Goal: Information Seeking & Learning: Get advice/opinions

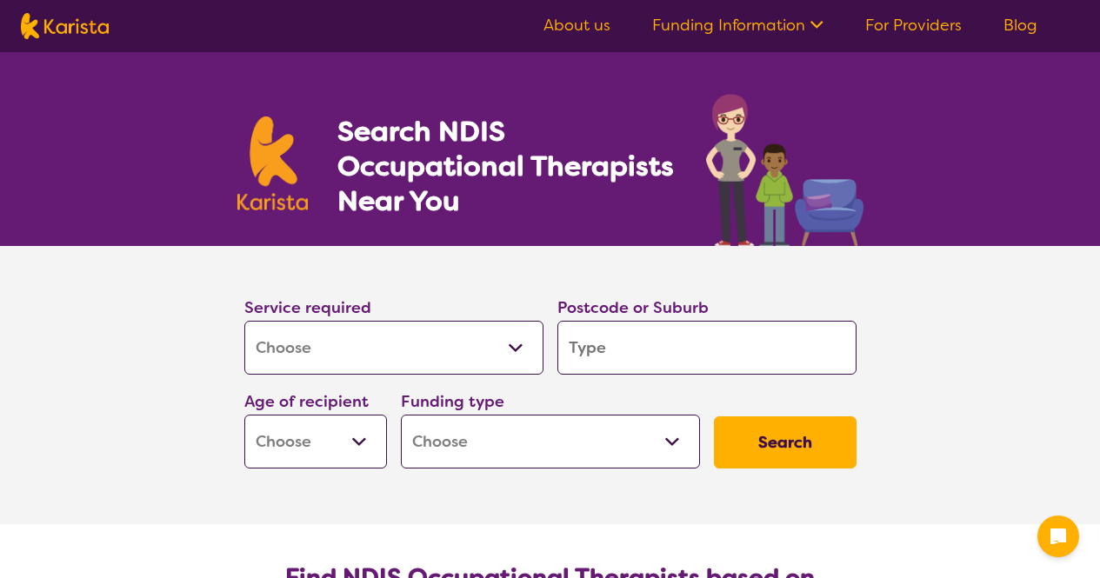
select select "[MEDICAL_DATA]"
click at [673, 371] on input "search" at bounding box center [707, 348] width 299 height 54
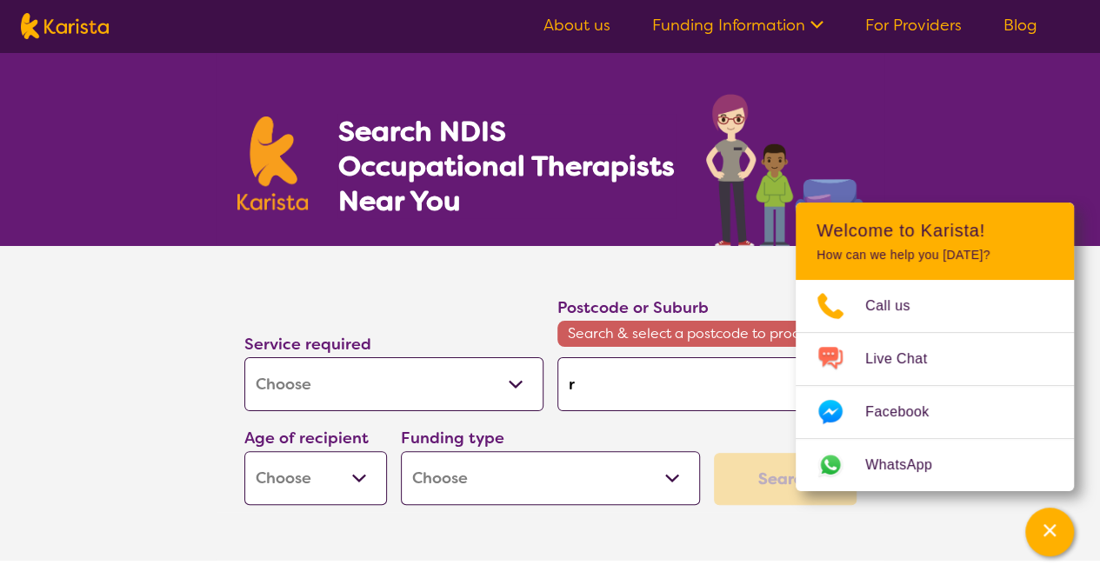
type input "r"
type input "ro"
type input "roc"
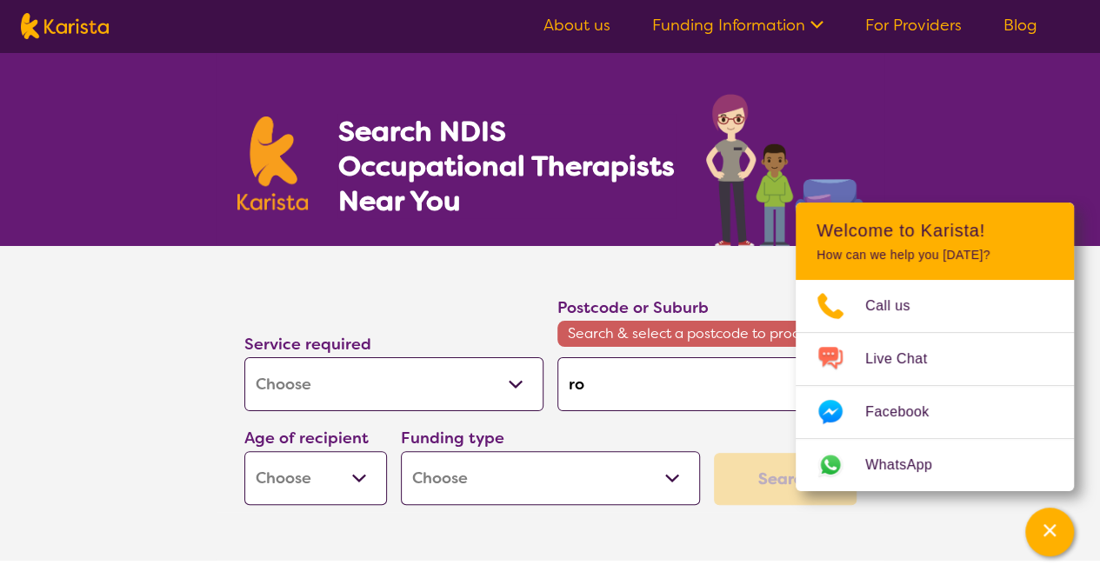
type input "roc"
type input "rock"
type input "rocki"
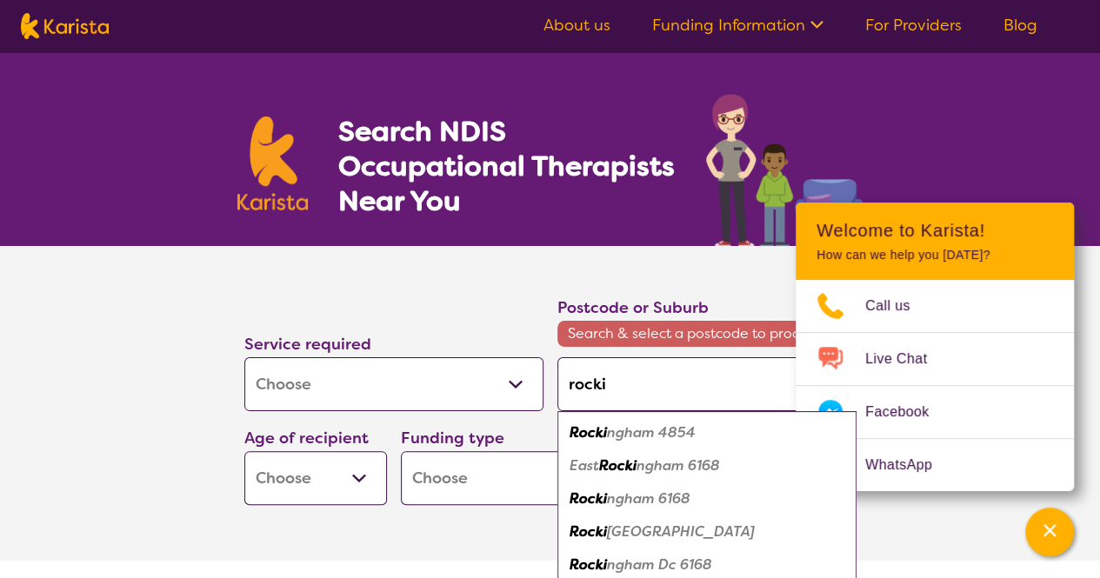
type input "rockin"
type input "rockinh"
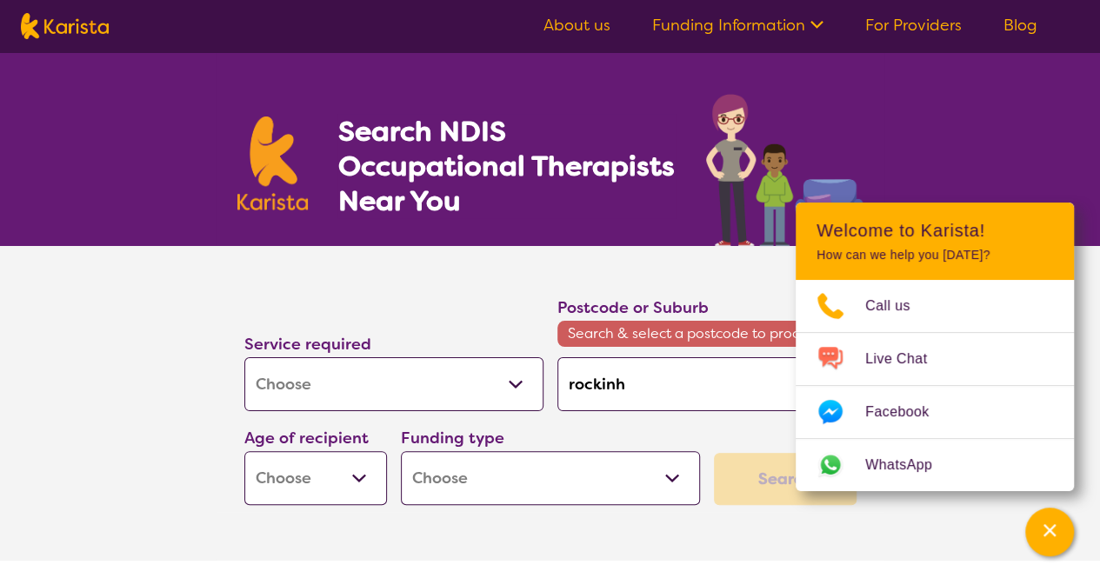
type input "rockin"
type input "rocking"
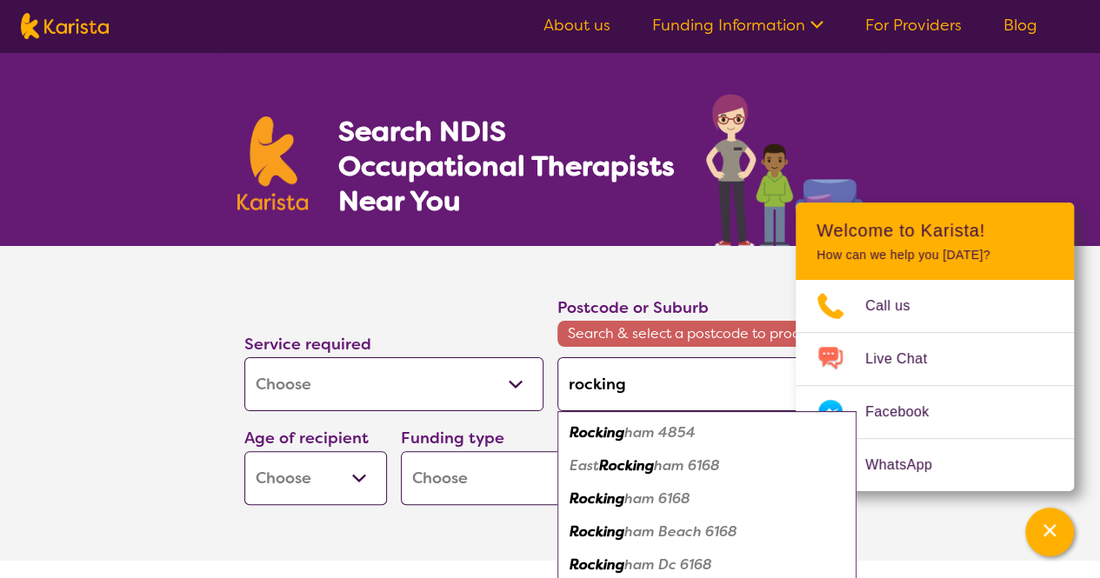
type input "rockingh"
type input "rockingha"
type input "rockingham"
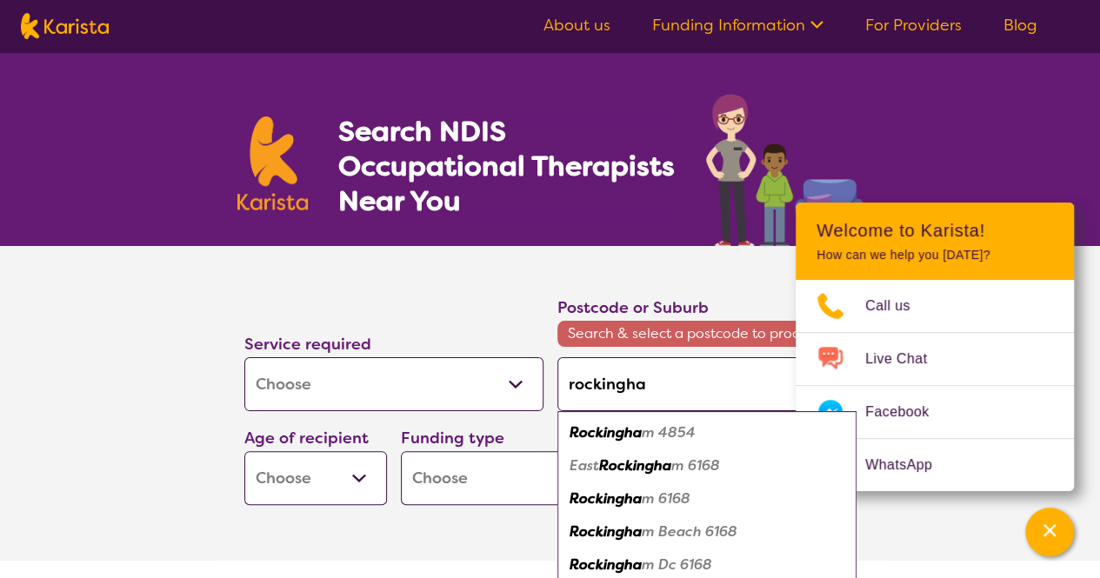
type input "rockingham"
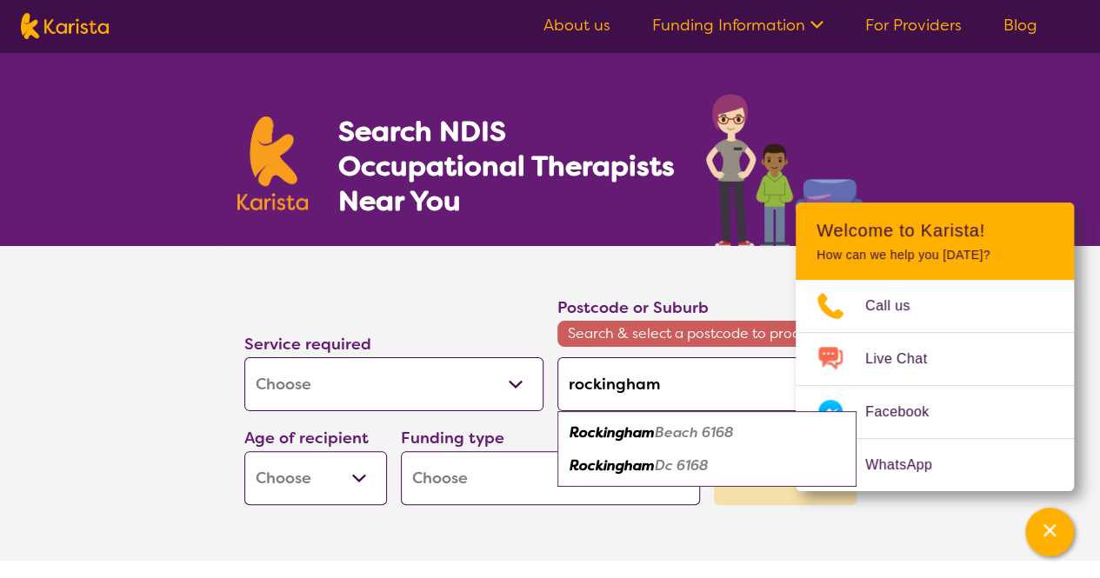
click at [693, 427] on em "Beach 6168" at bounding box center [694, 433] width 79 height 18
type input "6168"
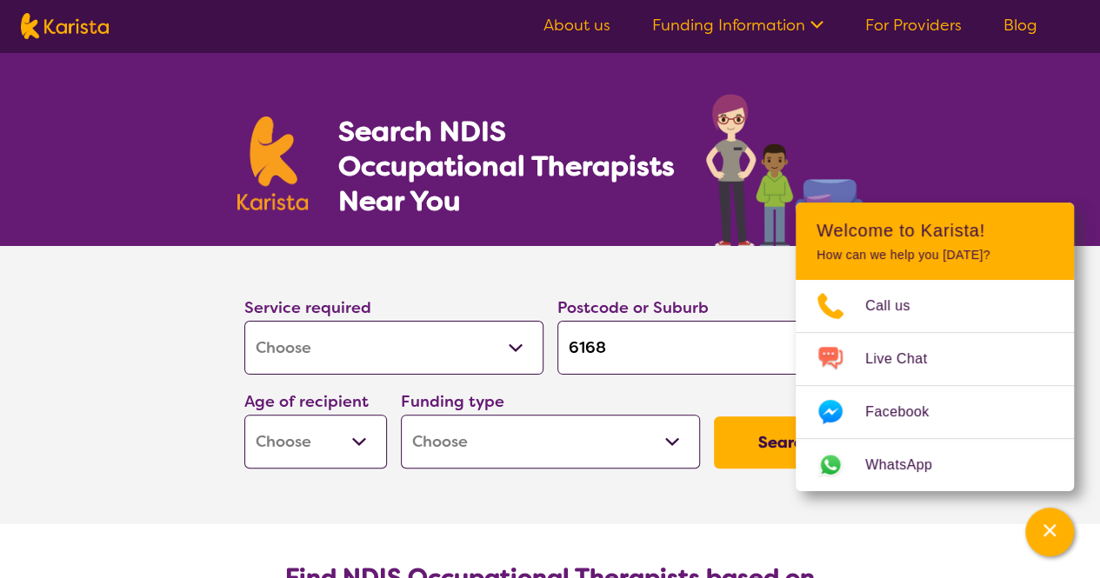
click at [290, 436] on select "Early Childhood - 0 to 9 Child - 10 to 11 Adolescent - 12 to 17 Adult - 18 to 6…" at bounding box center [315, 442] width 143 height 54
select select "AD"
click at [244, 415] on select "Early Childhood - 0 to 9 Child - 10 to 11 Adolescent - 12 to 17 Adult - 18 to 6…" at bounding box center [315, 442] width 143 height 54
select select "AD"
click at [559, 430] on select "Home Care Package (HCP) National Disability Insurance Scheme (NDIS) I don't know" at bounding box center [550, 442] width 299 height 54
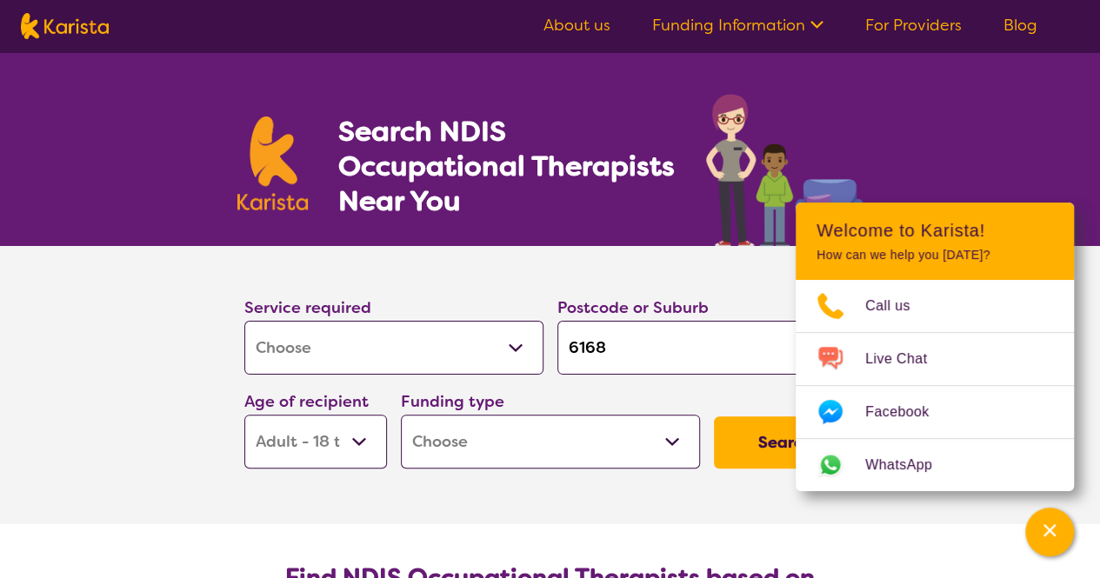
select select "NDIS"
click at [401, 415] on select "Home Care Package (HCP) National Disability Insurance Scheme (NDIS) I don't know" at bounding box center [550, 442] width 299 height 54
select select "NDIS"
click at [760, 424] on button "Search" at bounding box center [785, 443] width 143 height 52
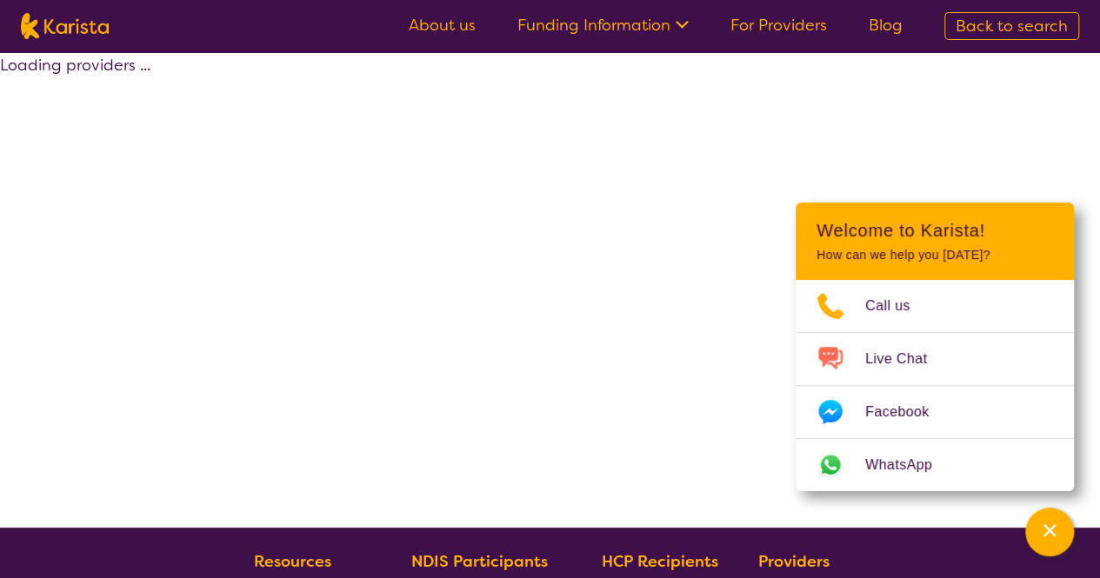
select select "by_score"
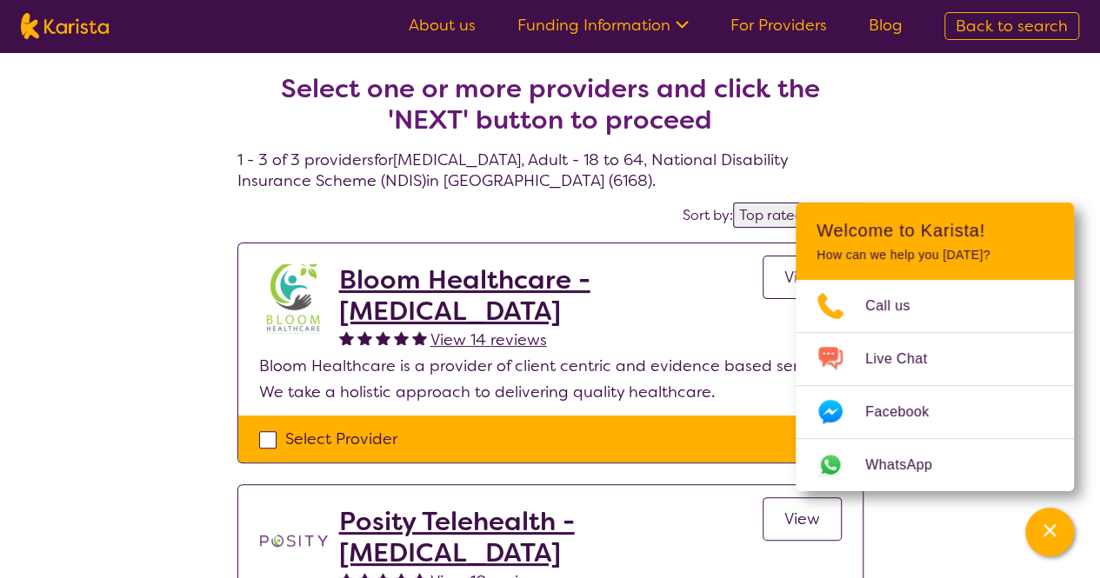
click at [993, 105] on div "Select one or more providers and click the 'NEXT' button to proceed 1 - 3 of 3 …" at bounding box center [550, 547] width 1100 height 991
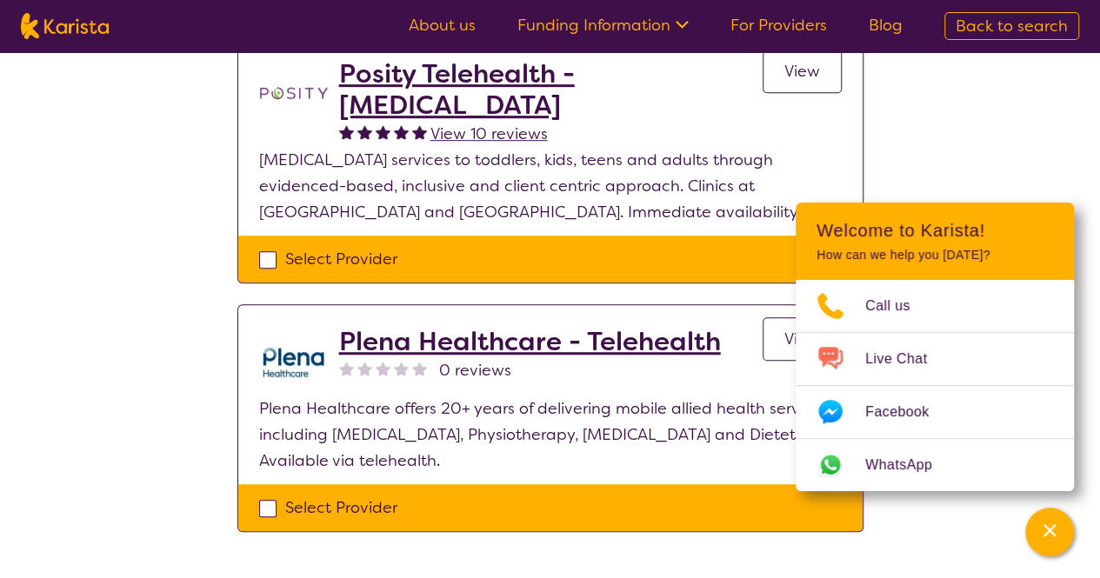
scroll to position [435, 0]
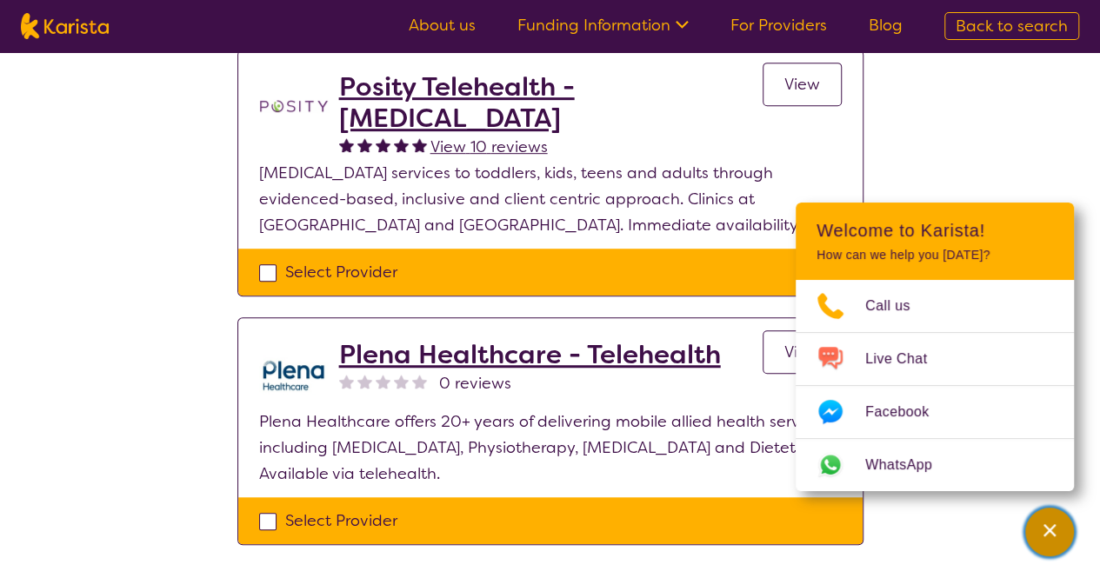
click at [1061, 528] on div "Channel Menu" at bounding box center [1049, 532] width 35 height 38
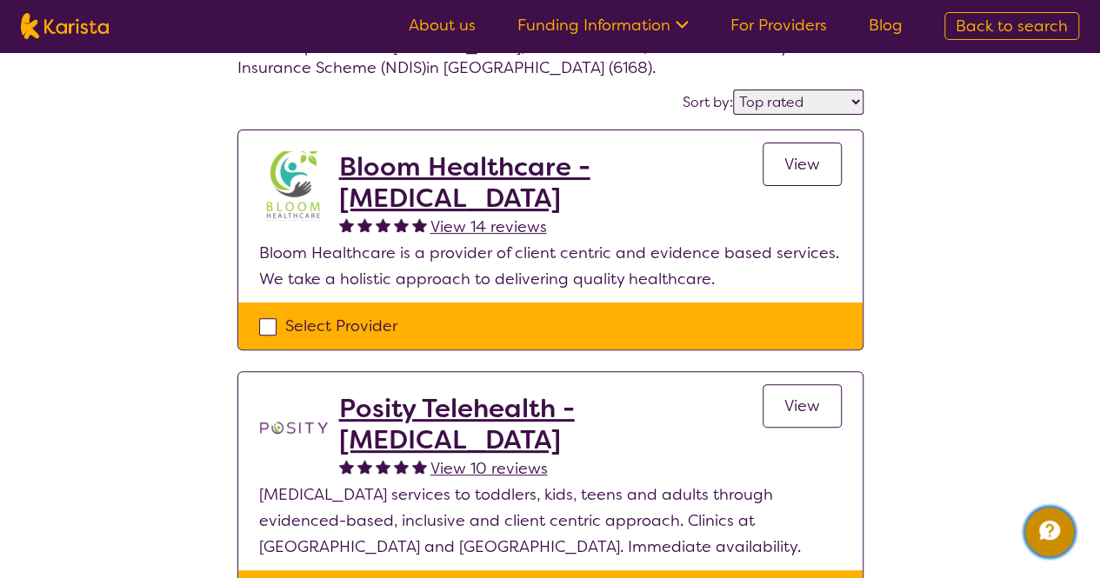
scroll to position [87, 0]
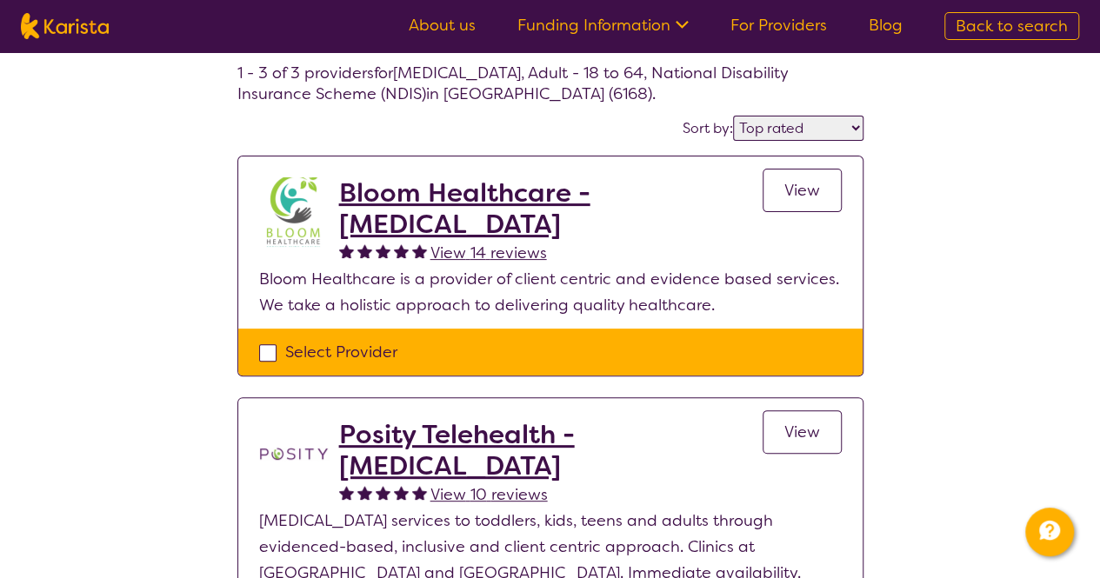
click at [823, 196] on link "View" at bounding box center [802, 190] width 79 height 43
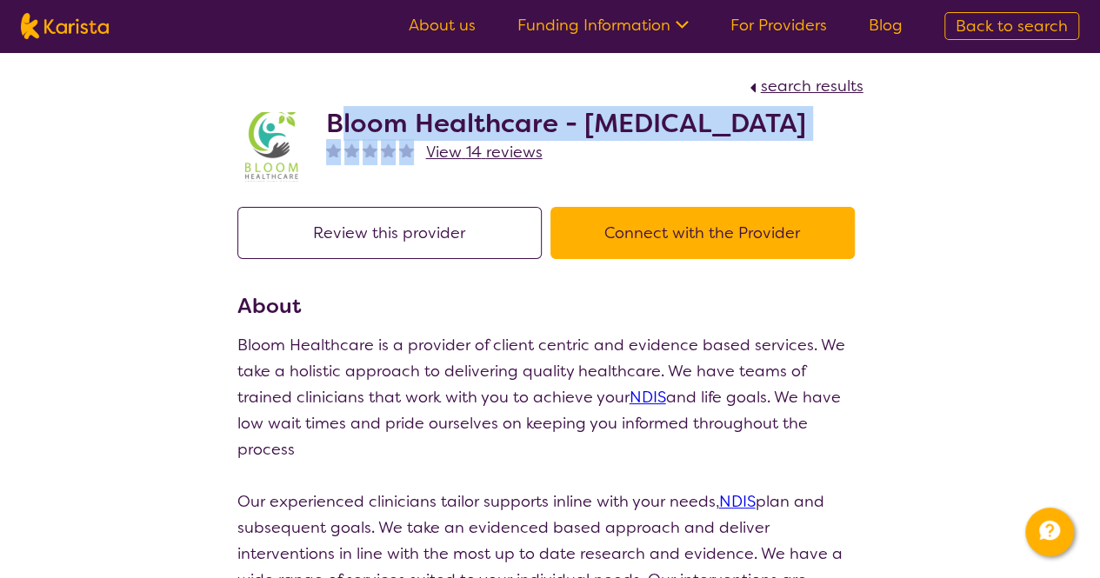
drag, startPoint x: 339, startPoint y: 110, endPoint x: 421, endPoint y: 171, distance: 101.9
click at [421, 171] on div "Bloom Healthcare - [MEDICAL_DATA] View 14 reviews" at bounding box center [566, 147] width 480 height 78
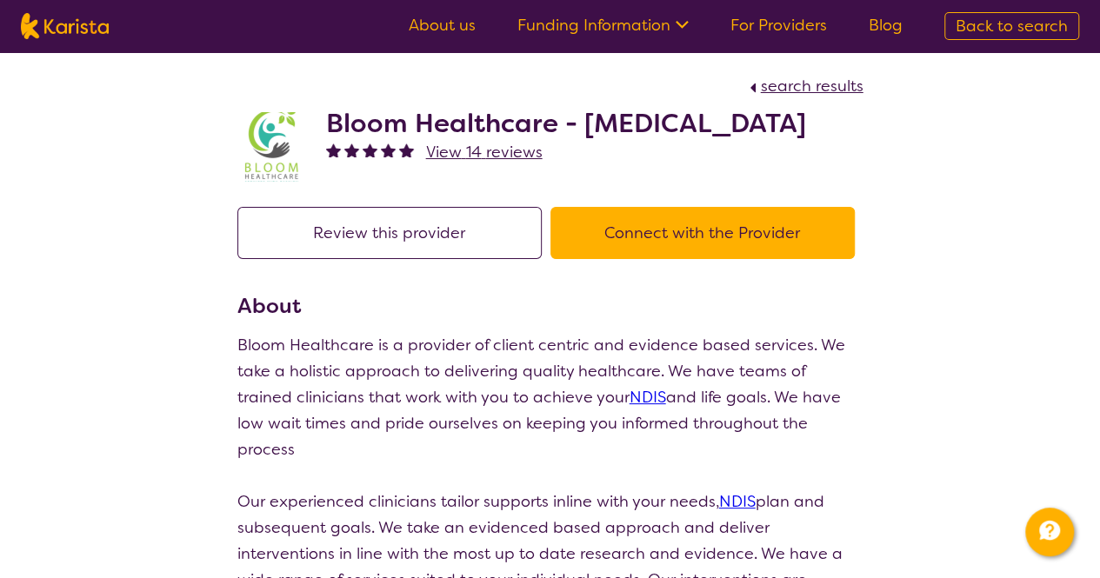
click at [334, 126] on h2 "Bloom Healthcare - [MEDICAL_DATA]" at bounding box center [566, 123] width 480 height 31
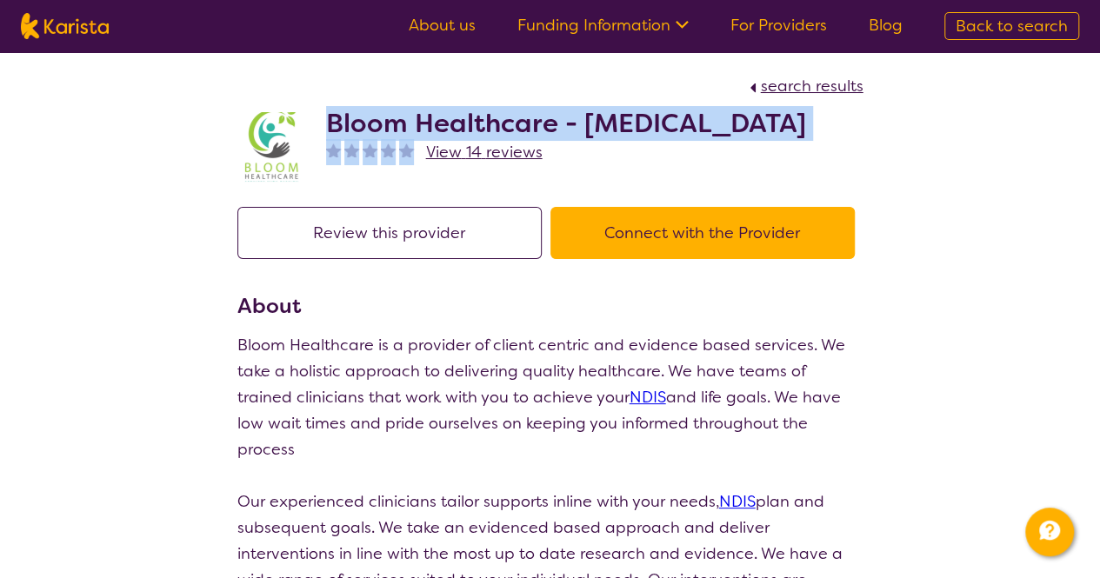
drag, startPoint x: 318, startPoint y: 122, endPoint x: 419, endPoint y: 187, distance: 120.1
click at [419, 186] on div "Bloom Healthcare - [MEDICAL_DATA] View 14 reviews" at bounding box center [550, 142] width 626 height 87
click at [457, 163] on span "View 14 reviews" at bounding box center [484, 152] width 117 height 21
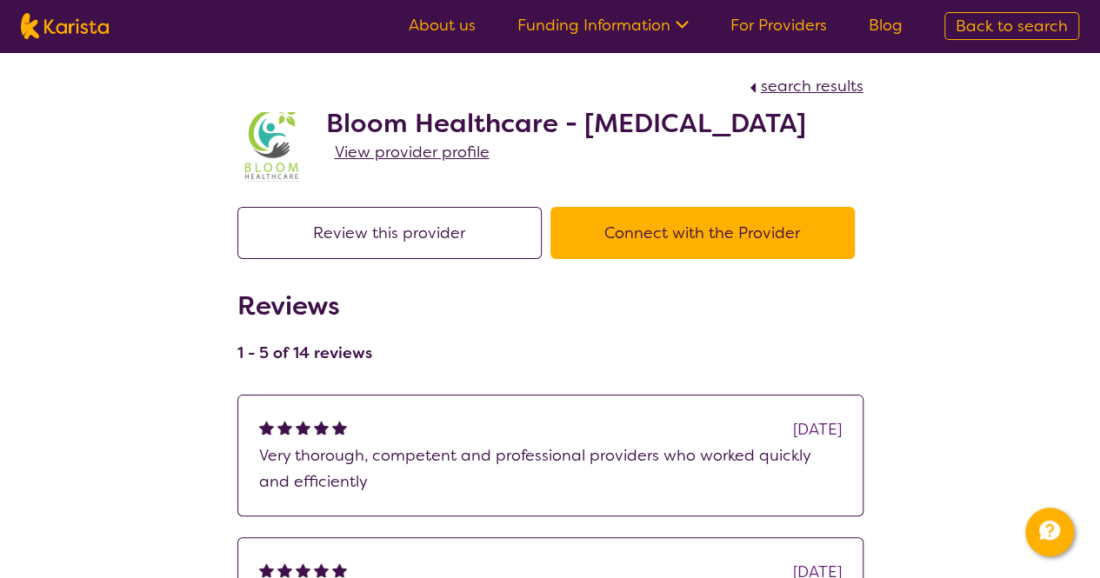
drag, startPoint x: 332, startPoint y: 105, endPoint x: 488, endPoint y: 163, distance: 165.9
click at [488, 139] on h2 "Bloom Healthcare - [MEDICAL_DATA]" at bounding box center [566, 123] width 480 height 31
click at [391, 163] on span "View provider profile" at bounding box center [412, 152] width 155 height 21
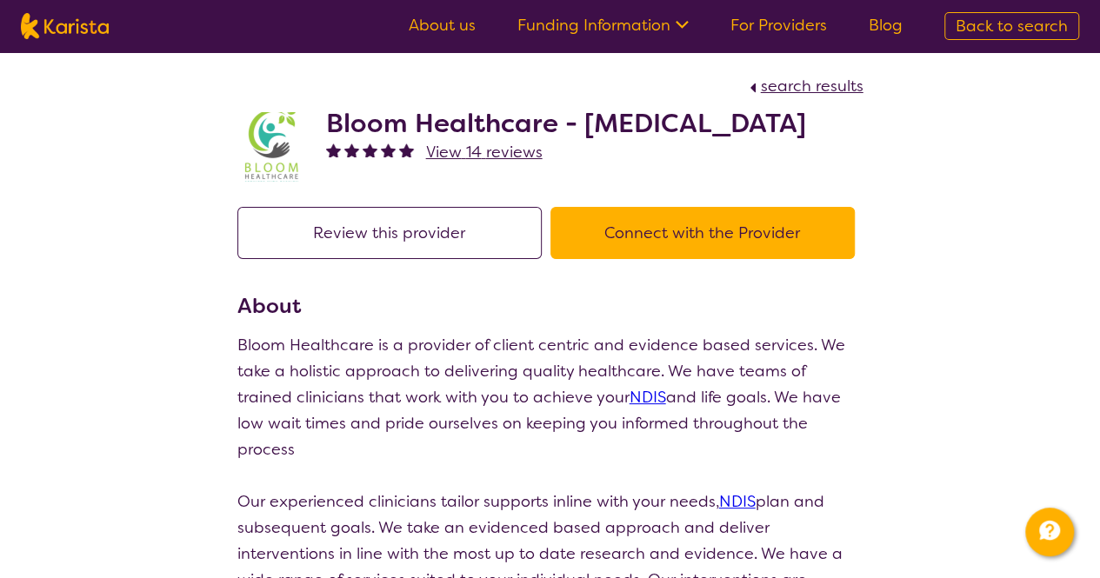
drag, startPoint x: 330, startPoint y: 119, endPoint x: 470, endPoint y: 155, distance: 144.5
click at [470, 139] on h2 "Bloom Healthcare - [MEDICAL_DATA]" at bounding box center [566, 123] width 480 height 31
copy h2 "Bloom Healthcare - [MEDICAL_DATA]"
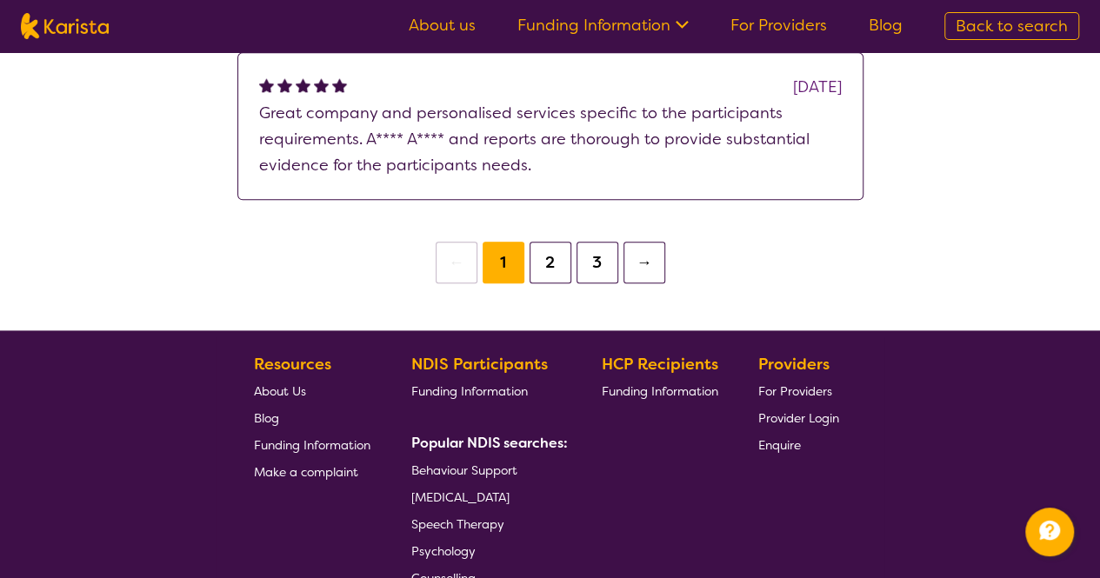
scroll to position [1044, 0]
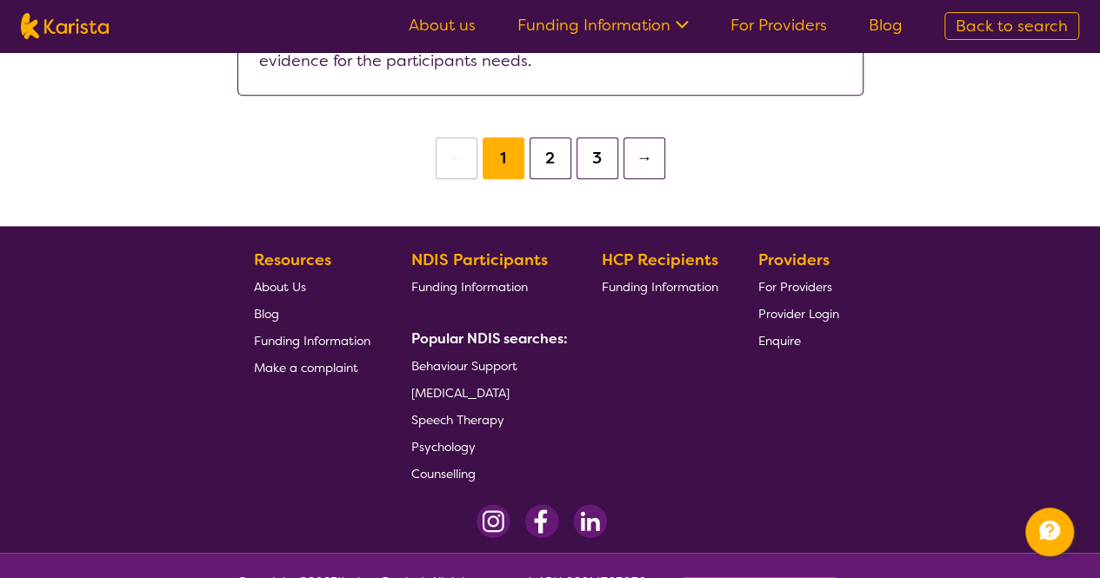
click at [553, 179] on button "2" at bounding box center [551, 158] width 42 height 42
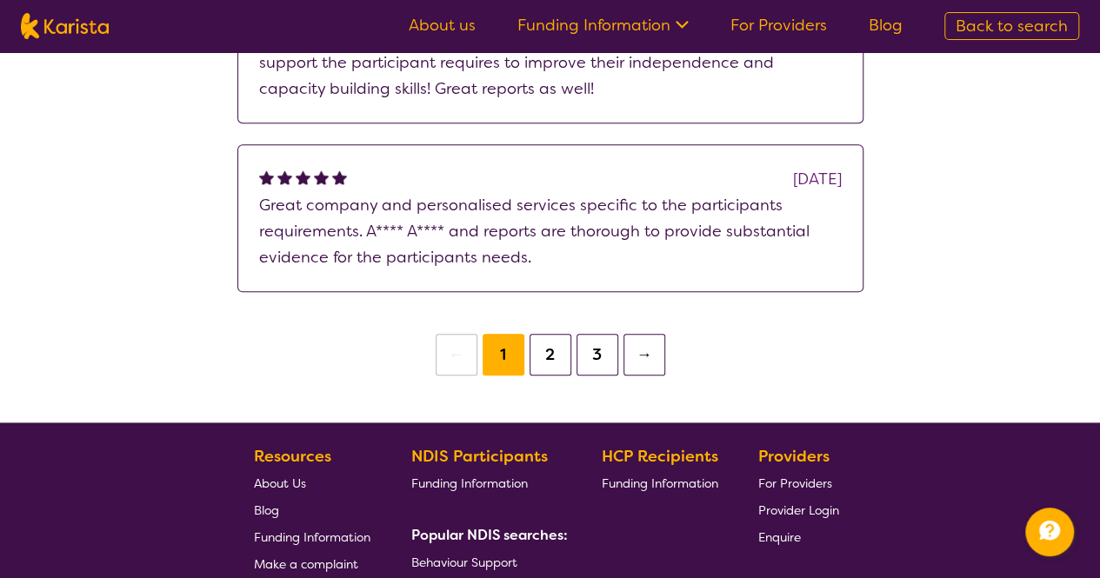
scroll to position [957, 0]
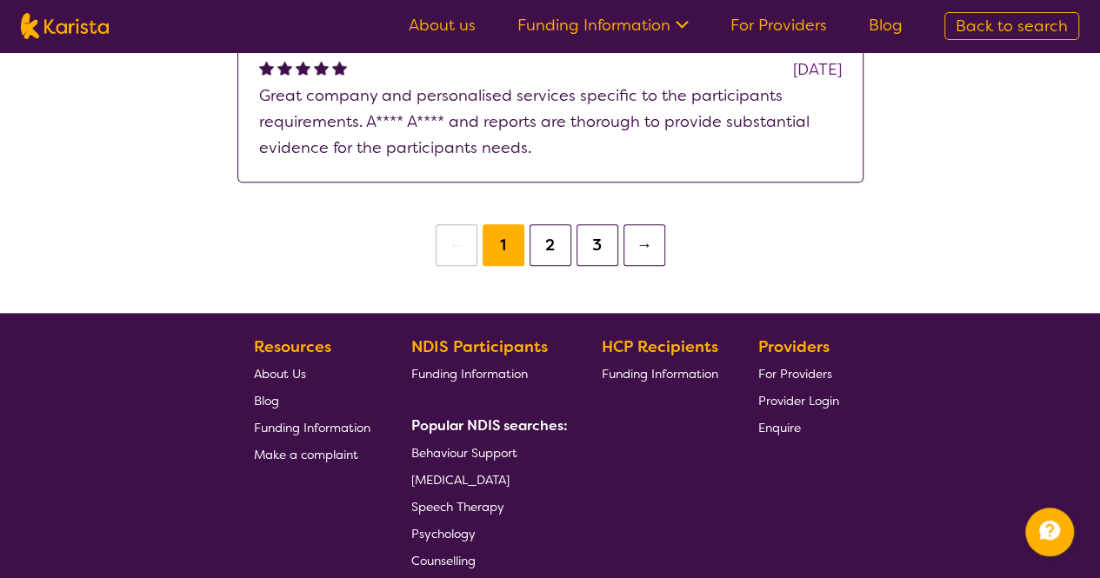
click at [541, 266] on button "2" at bounding box center [551, 245] width 42 height 42
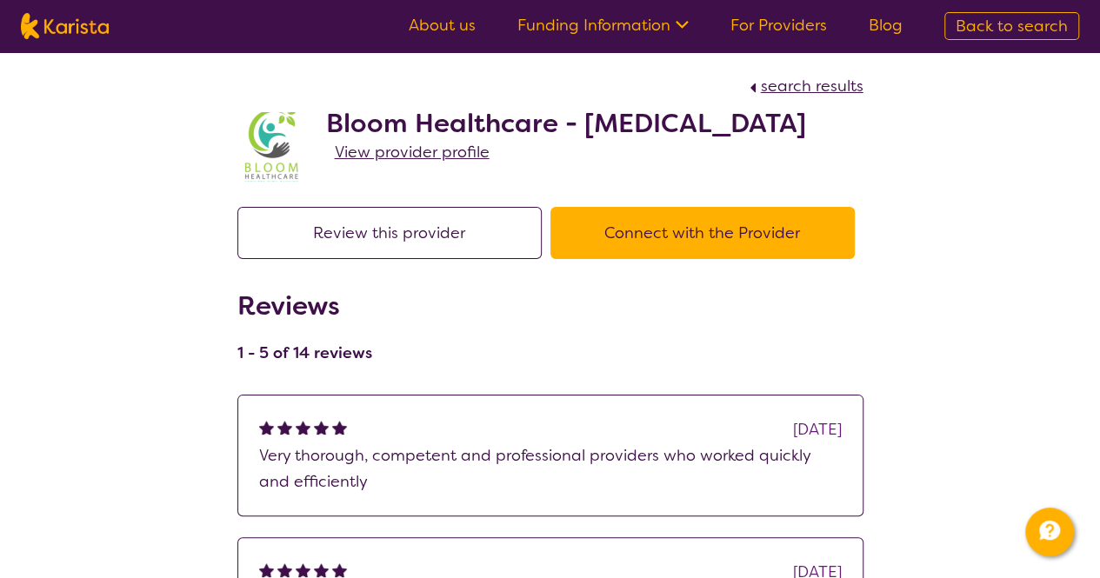
scroll to position [957, 0]
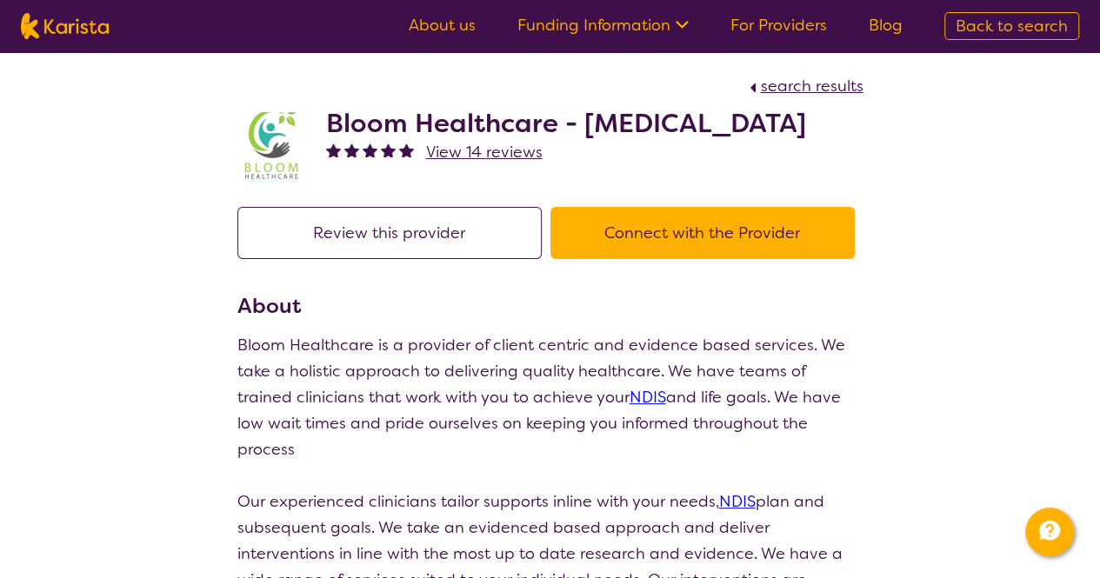
scroll to position [87, 0]
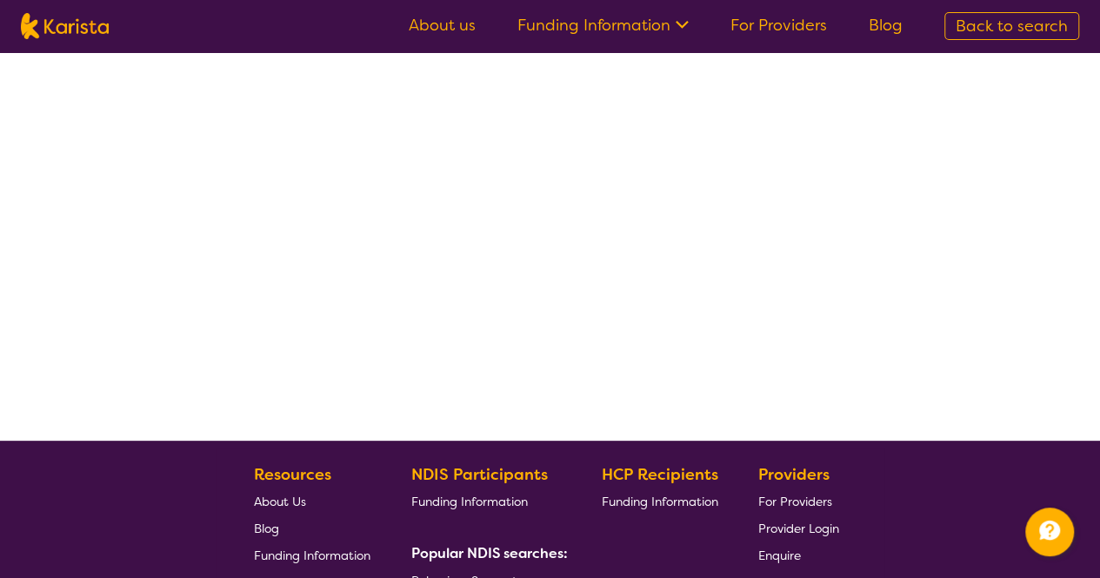
select select "by_score"
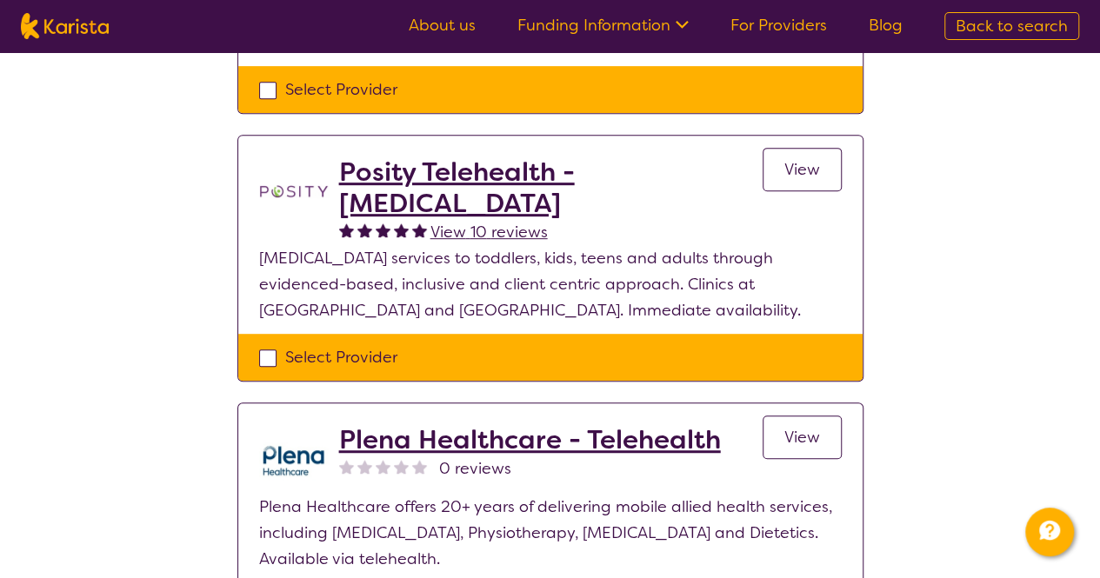
scroll to position [435, 0]
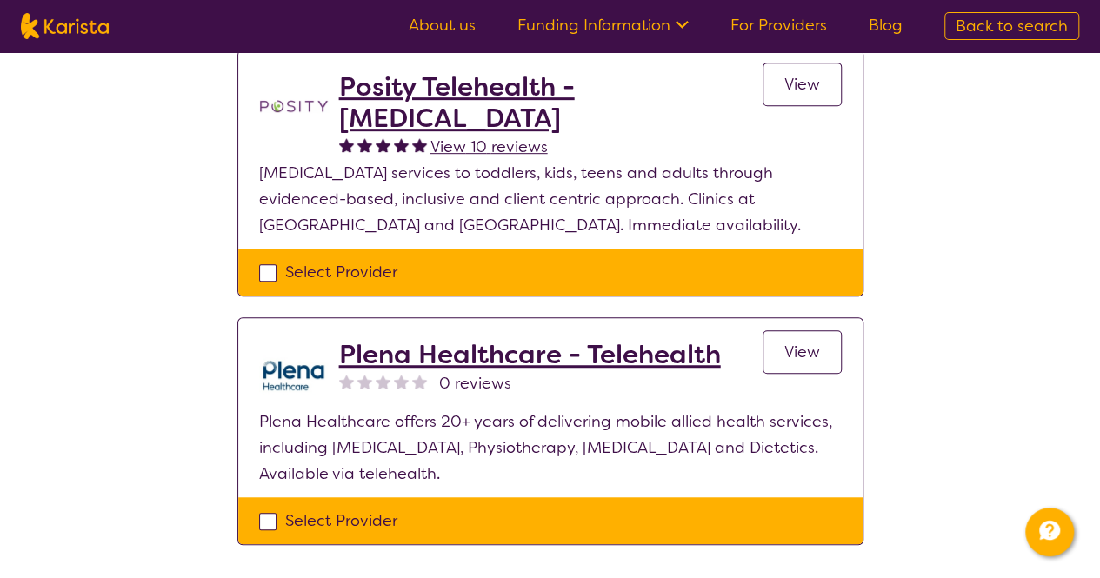
click at [624, 344] on h2 "Plena Healthcare - Telehealth" at bounding box center [530, 354] width 382 height 31
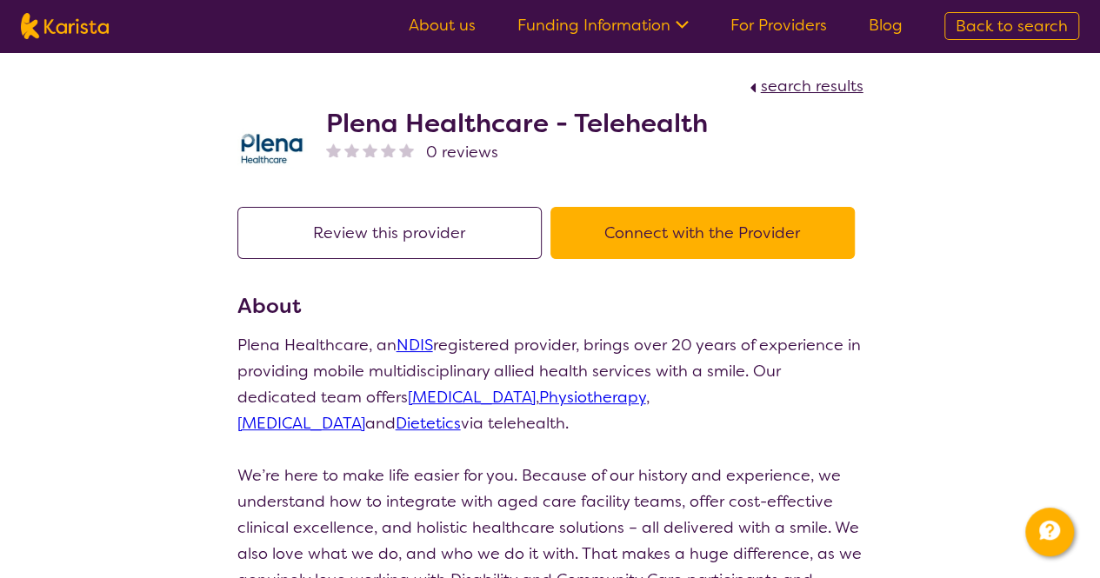
select select "by_score"
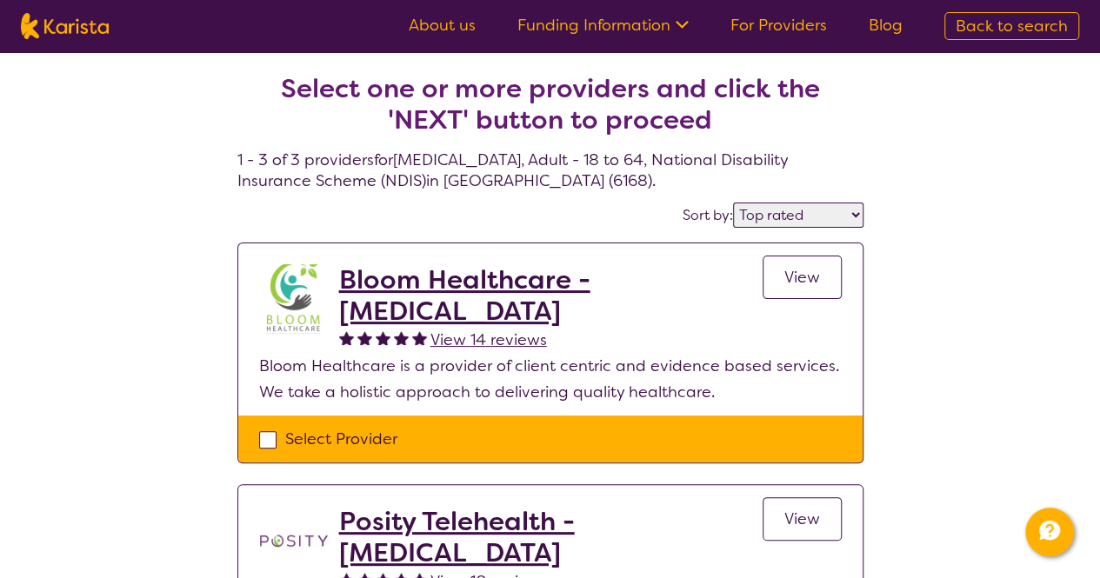
scroll to position [435, 0]
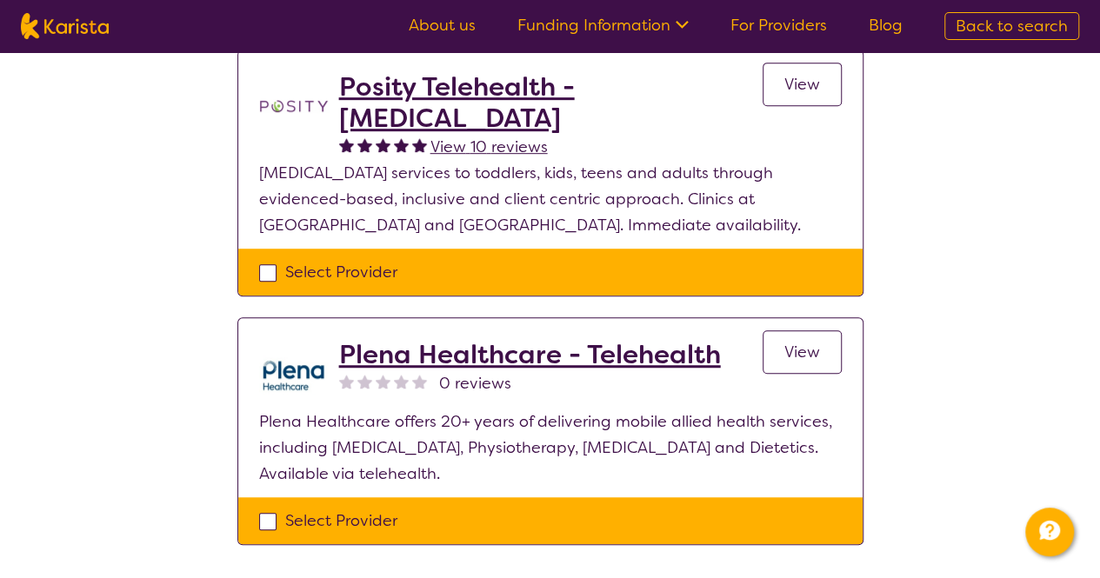
click at [407, 83] on h2 "Posity Telehealth - [MEDICAL_DATA]" at bounding box center [551, 102] width 424 height 63
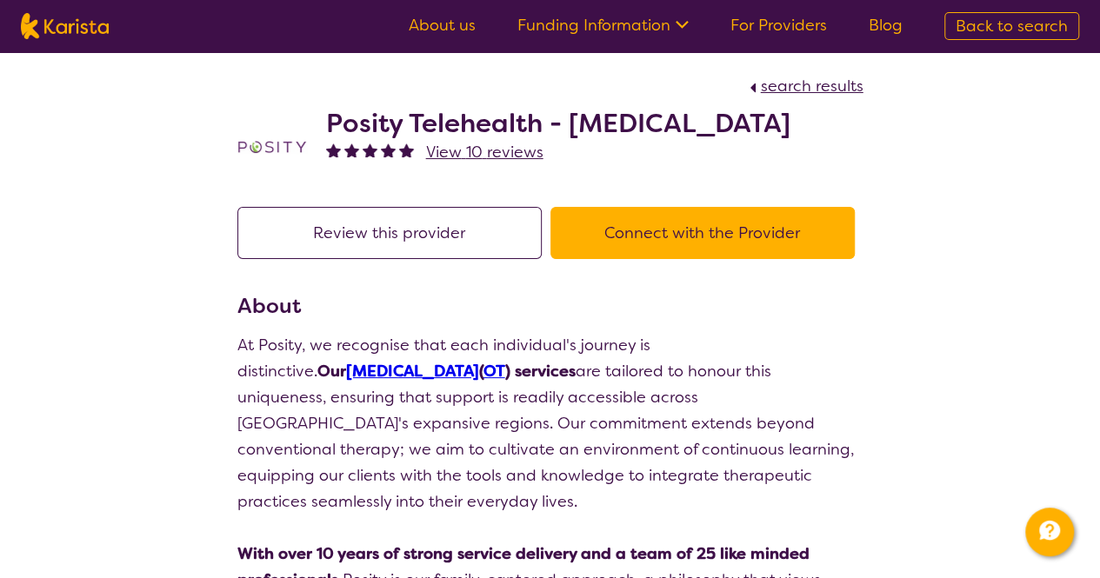
click at [460, 151] on span "View 10 reviews" at bounding box center [484, 152] width 117 height 21
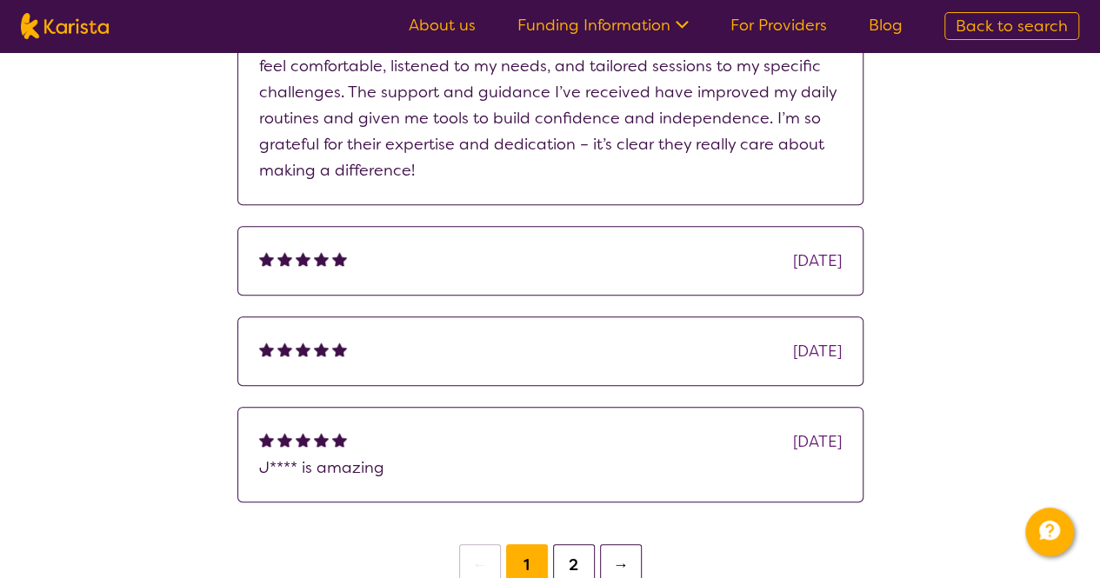
scroll to position [609, 0]
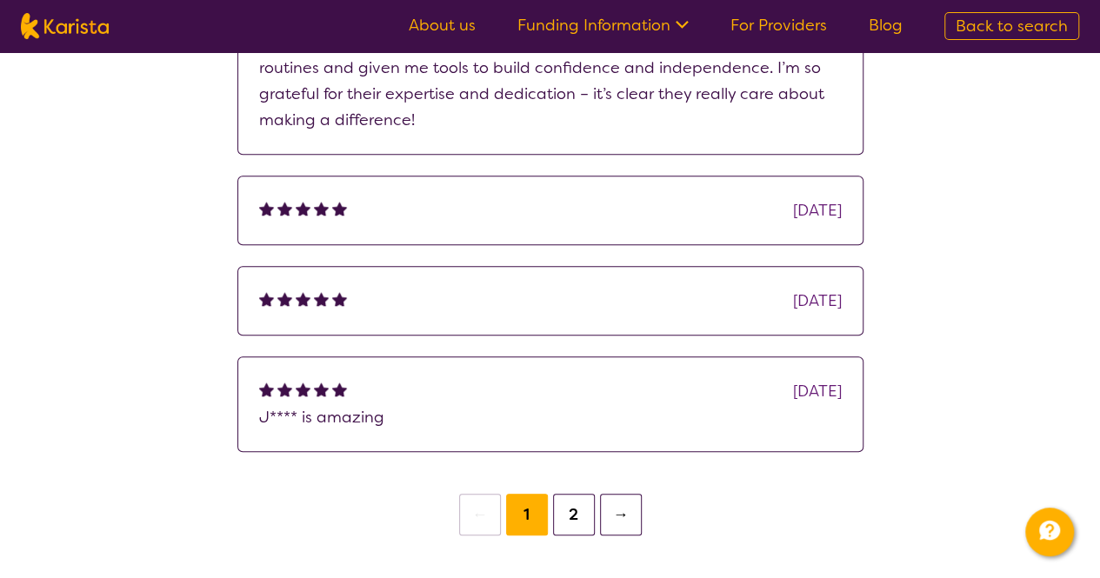
click at [624, 530] on button "→" at bounding box center [621, 515] width 42 height 42
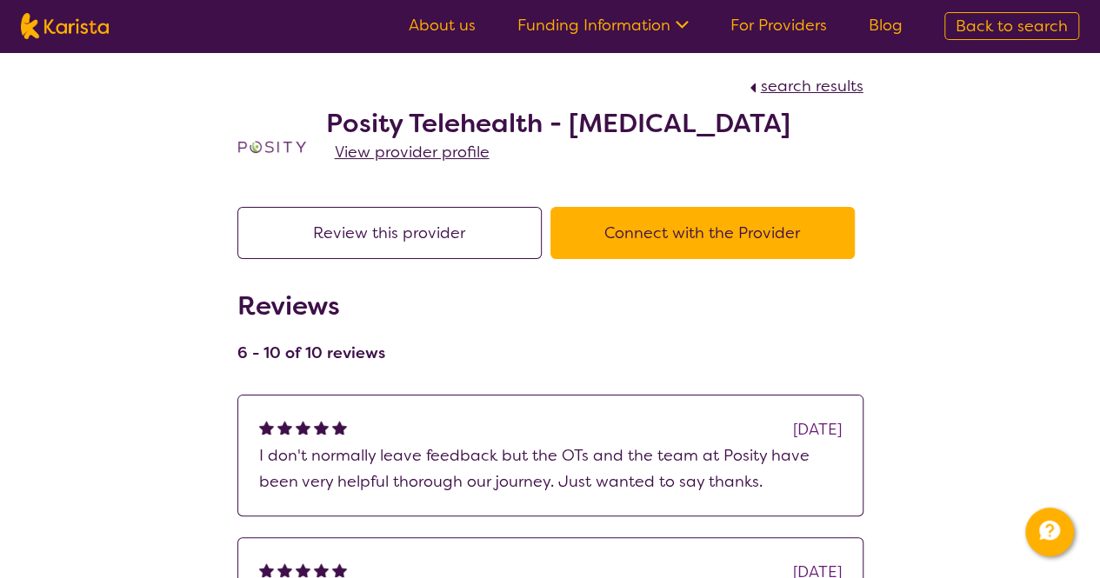
scroll to position [609, 0]
